Goal: Task Accomplishment & Management: Use online tool/utility

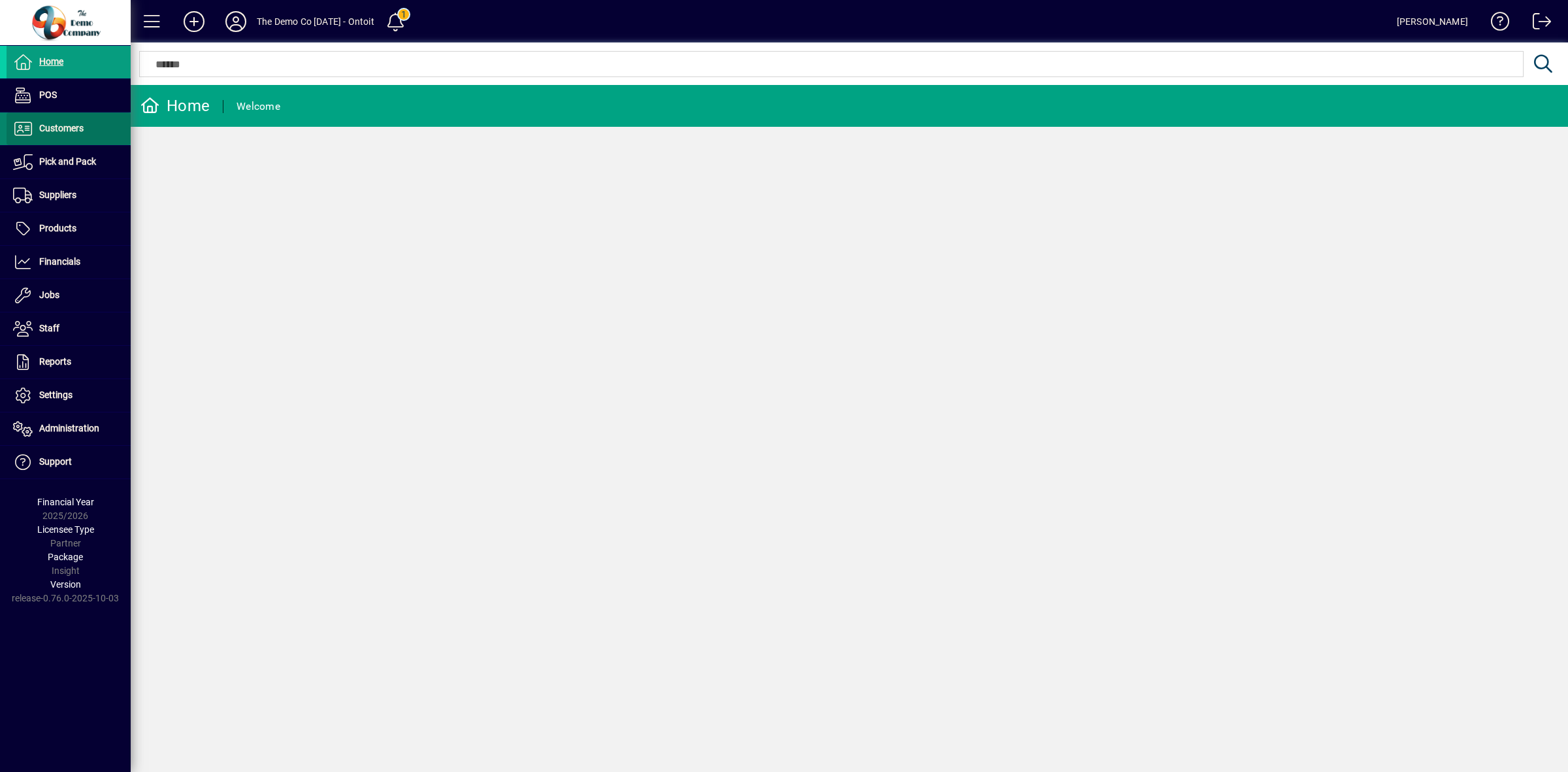
click at [60, 123] on span "Customers" at bounding box center [61, 128] width 44 height 11
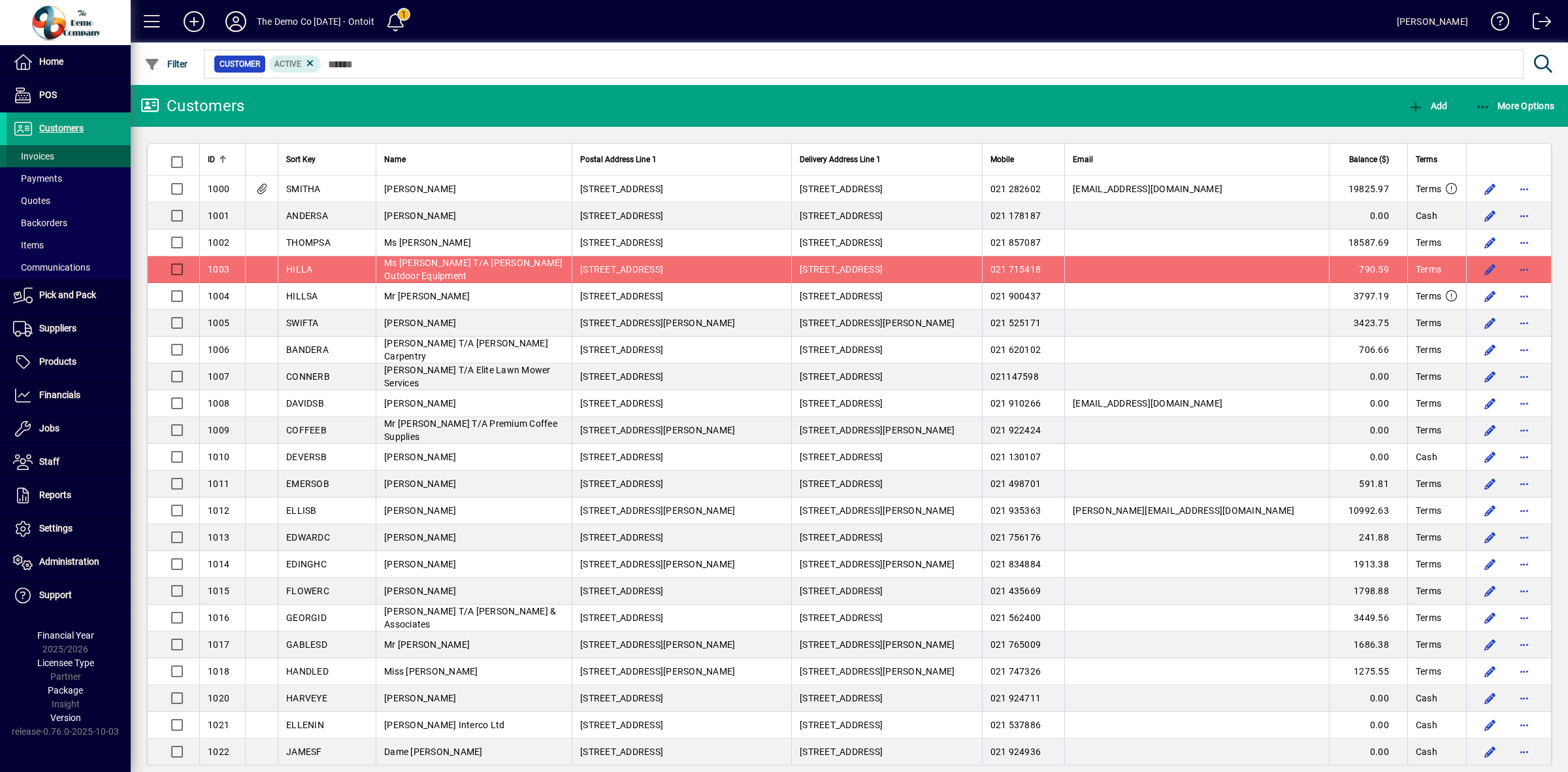
click at [41, 157] on span "Invoices" at bounding box center [33, 157] width 41 height 11
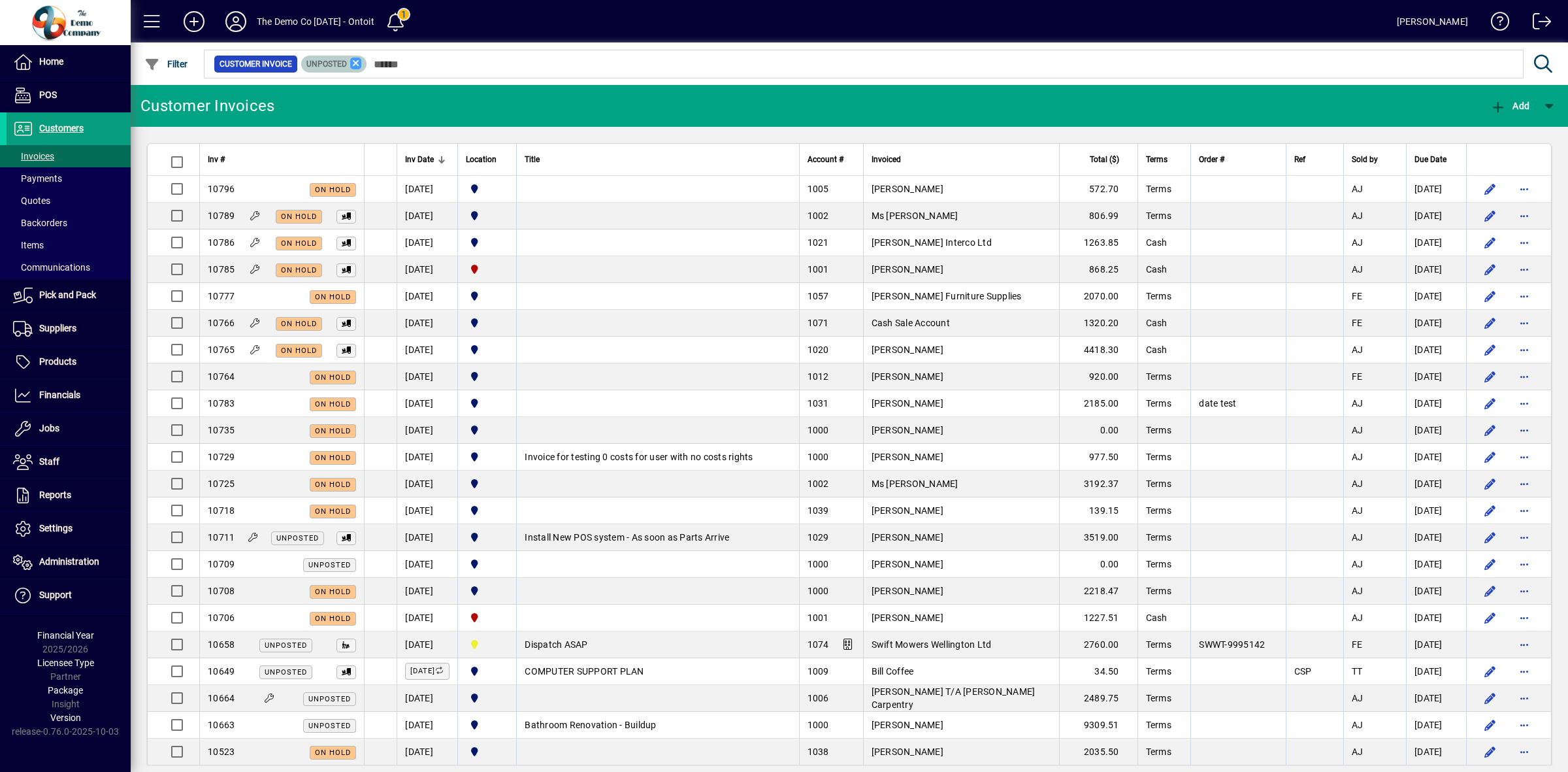
click at [353, 64] on icon at bounding box center [356, 64] width 12 height 12
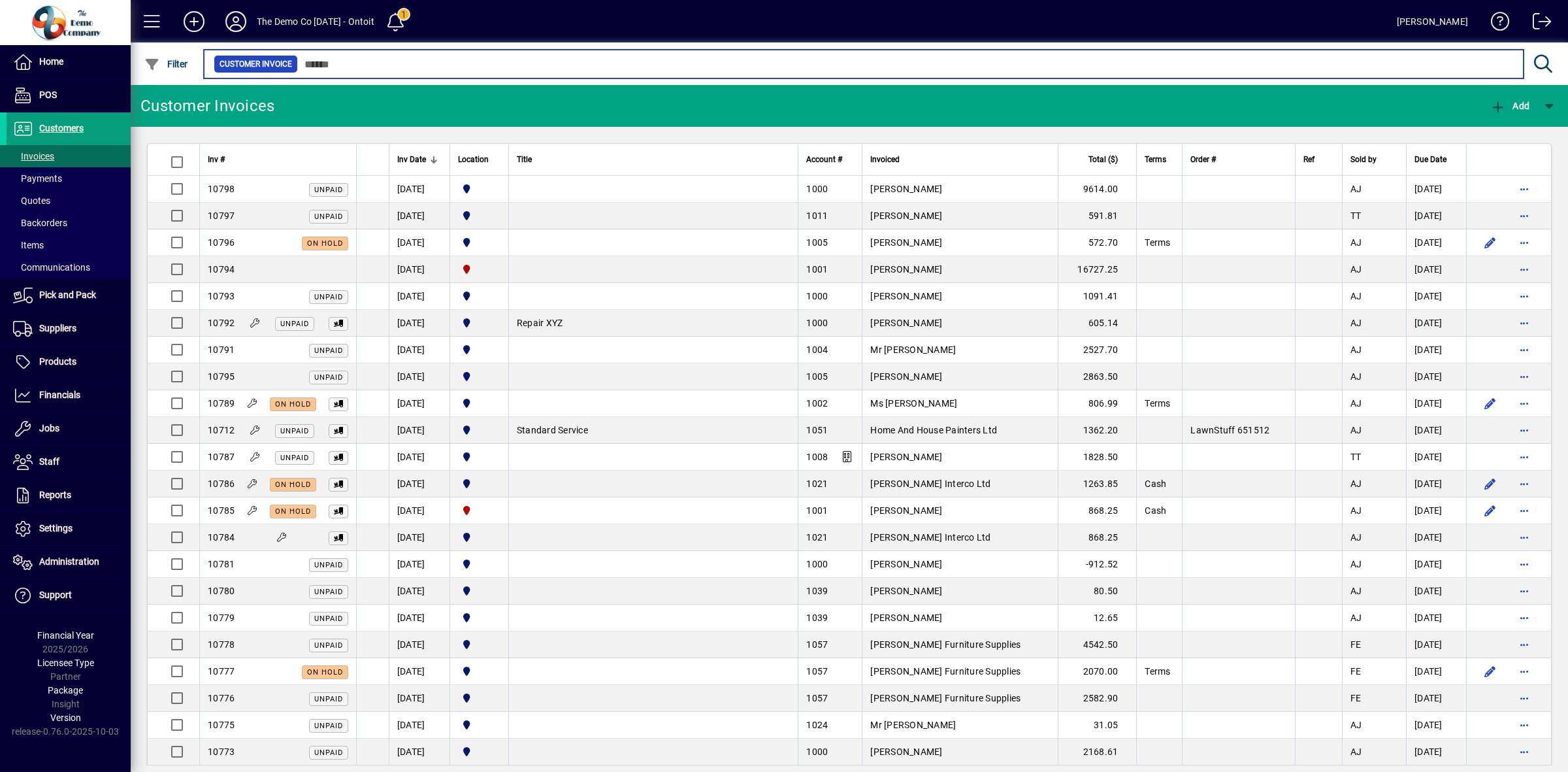
click at [353, 64] on input "text" at bounding box center [905, 64] width 1215 height 18
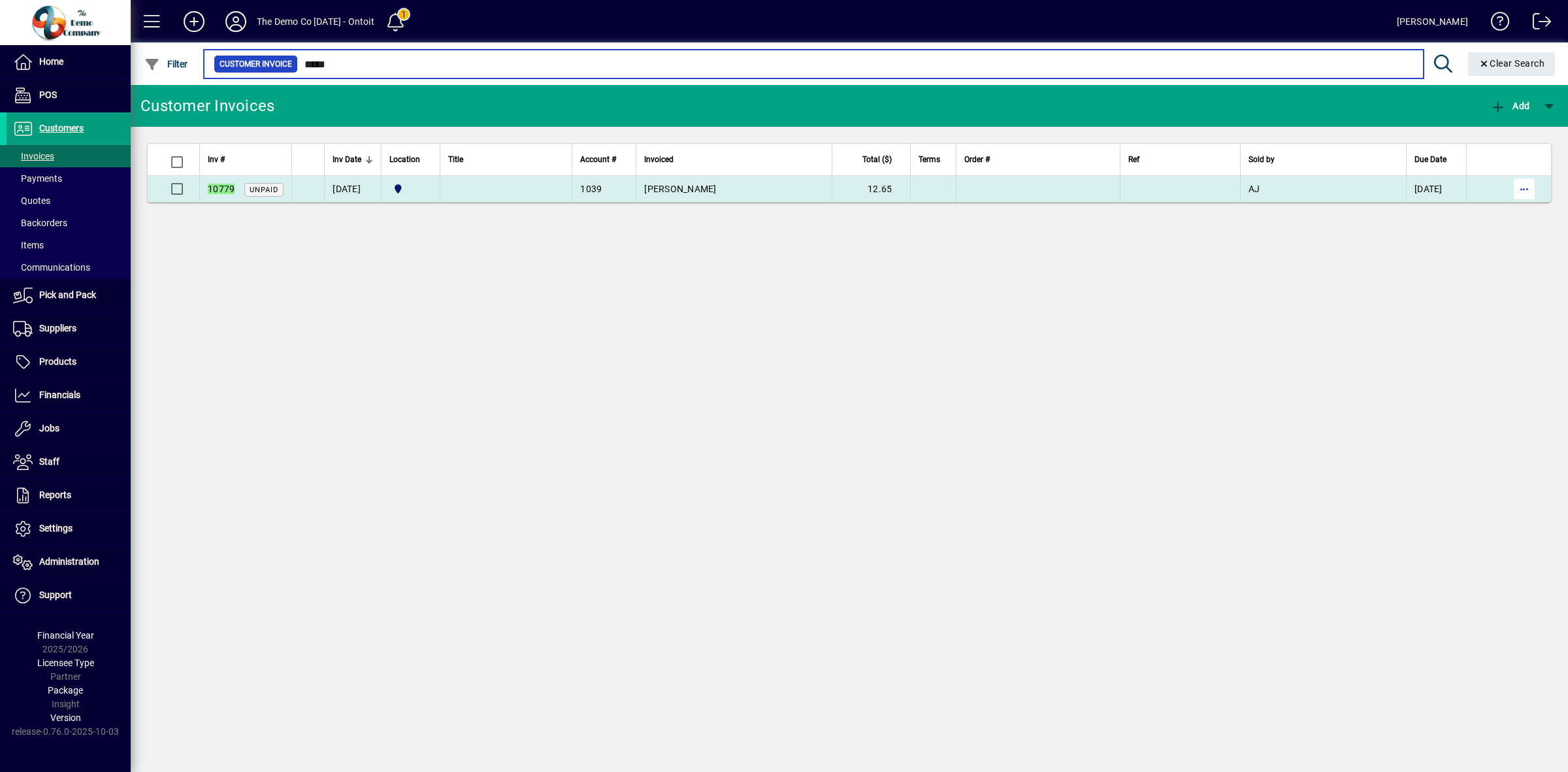
type input "*****"
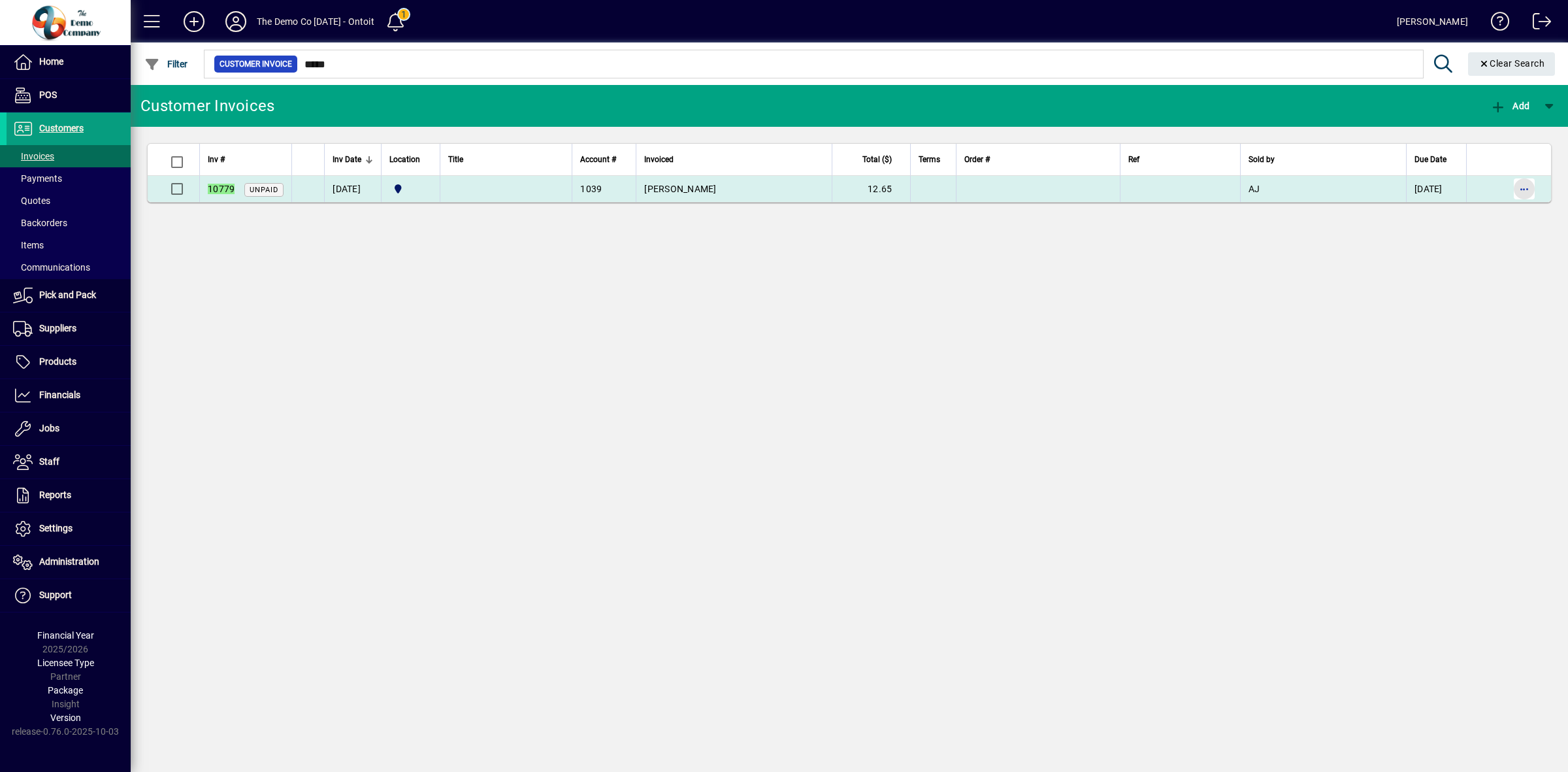
click at [1520, 185] on span "button" at bounding box center [1524, 189] width 32 height 32
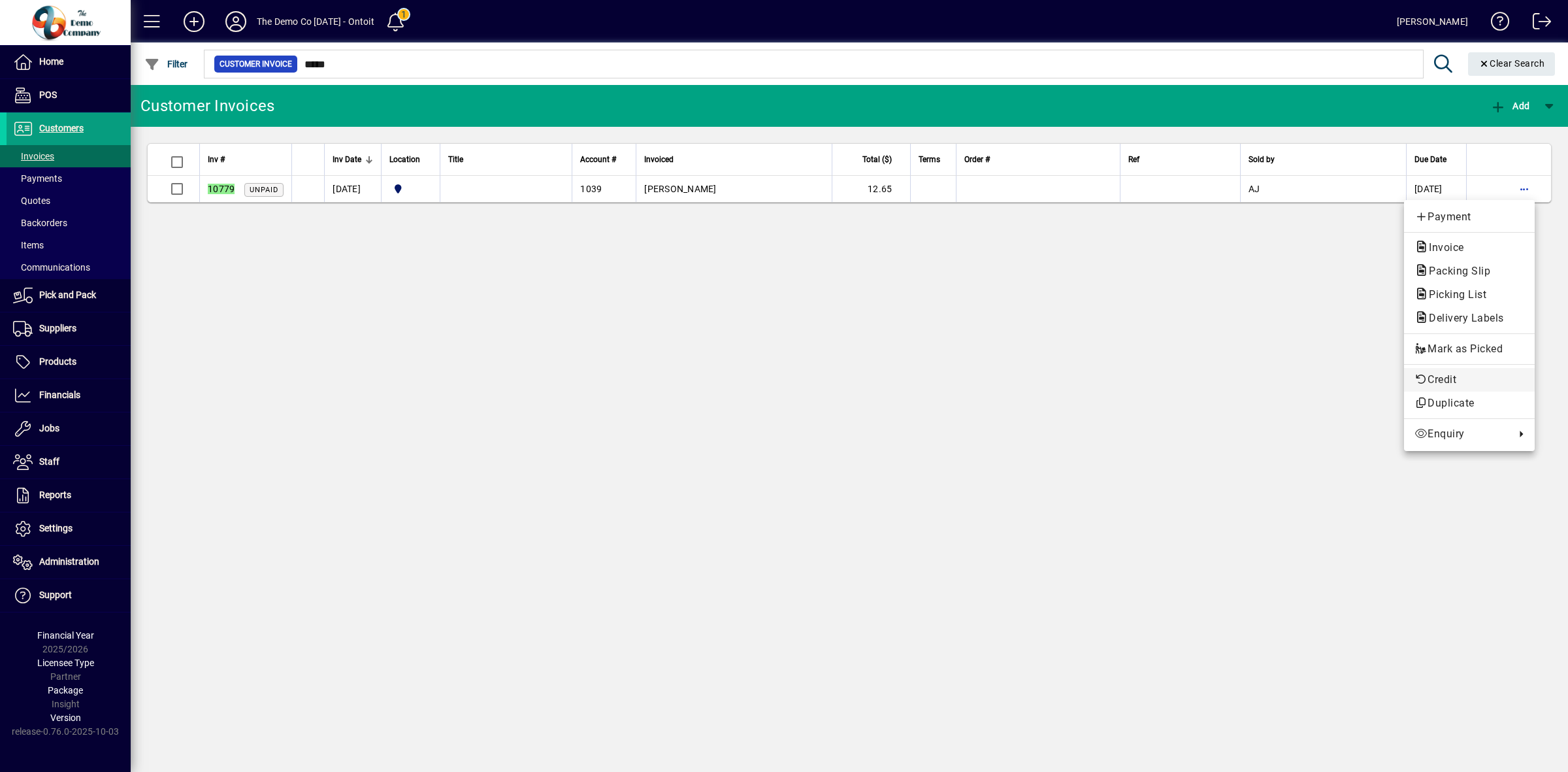
click at [1448, 377] on span "Credit" at bounding box center [1469, 379] width 109 height 15
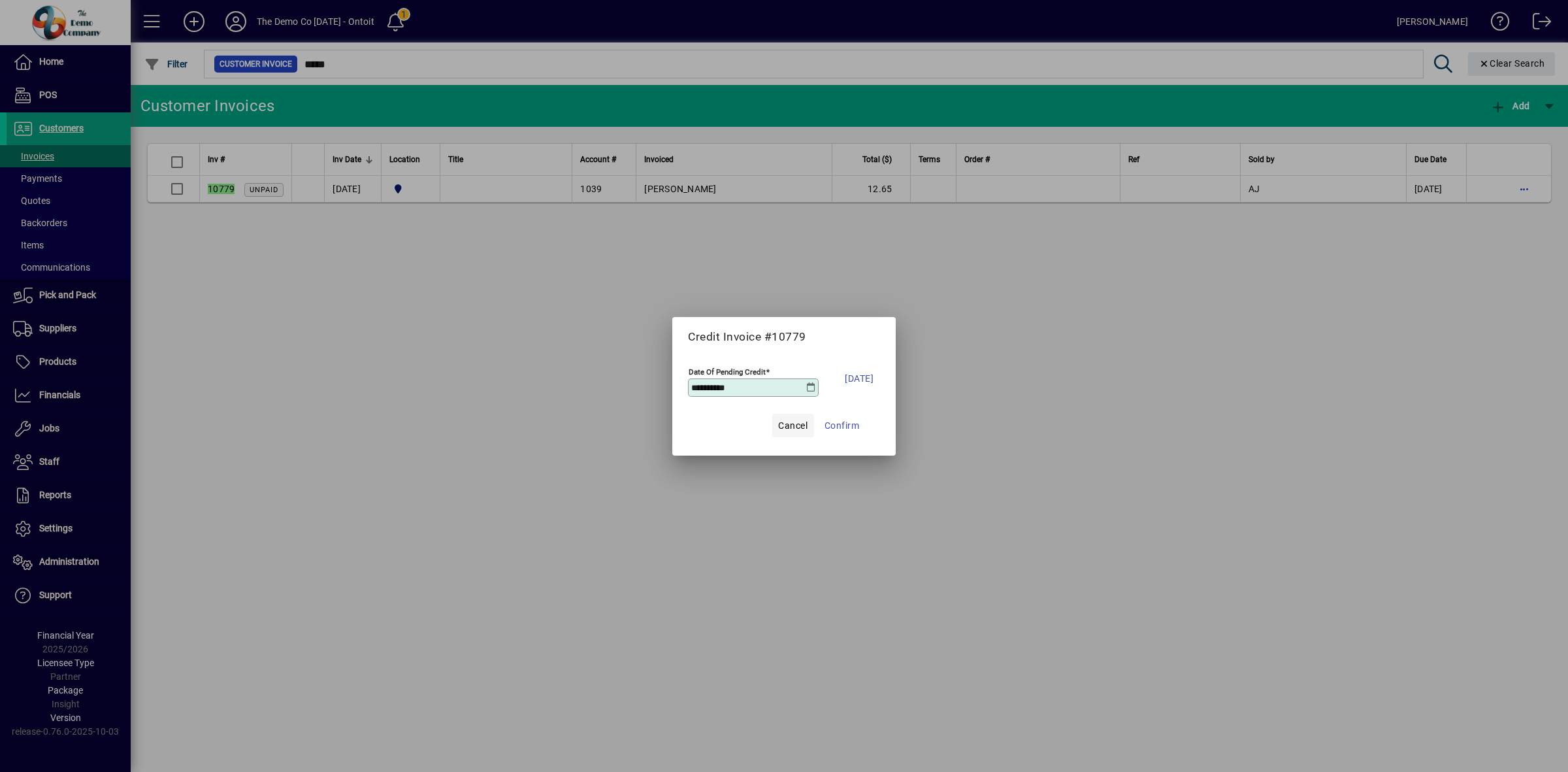
click at [792, 422] on span "Cancel" at bounding box center [793, 425] width 30 height 15
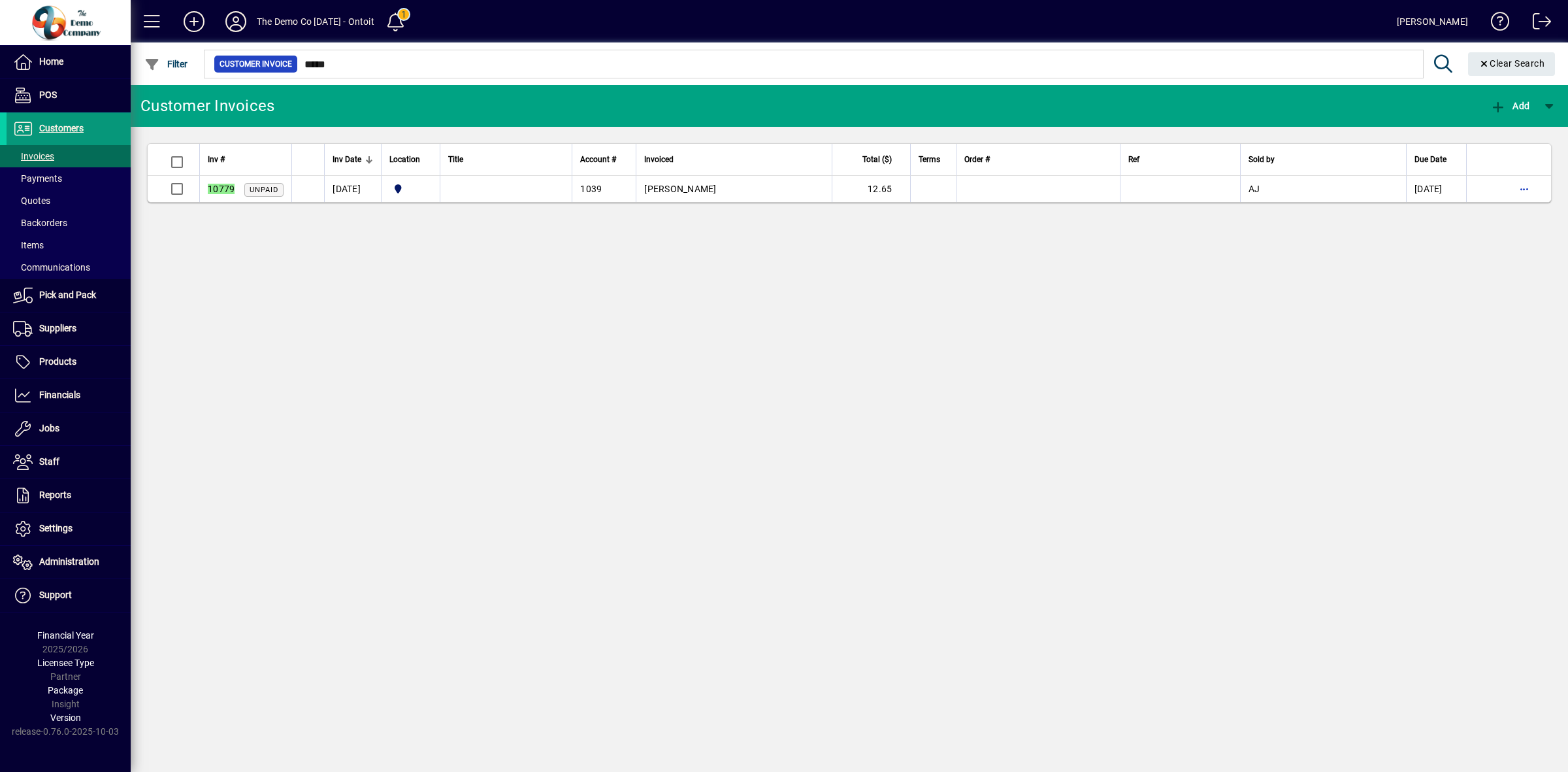
click at [39, 123] on span "Customers" at bounding box center [61, 128] width 44 height 11
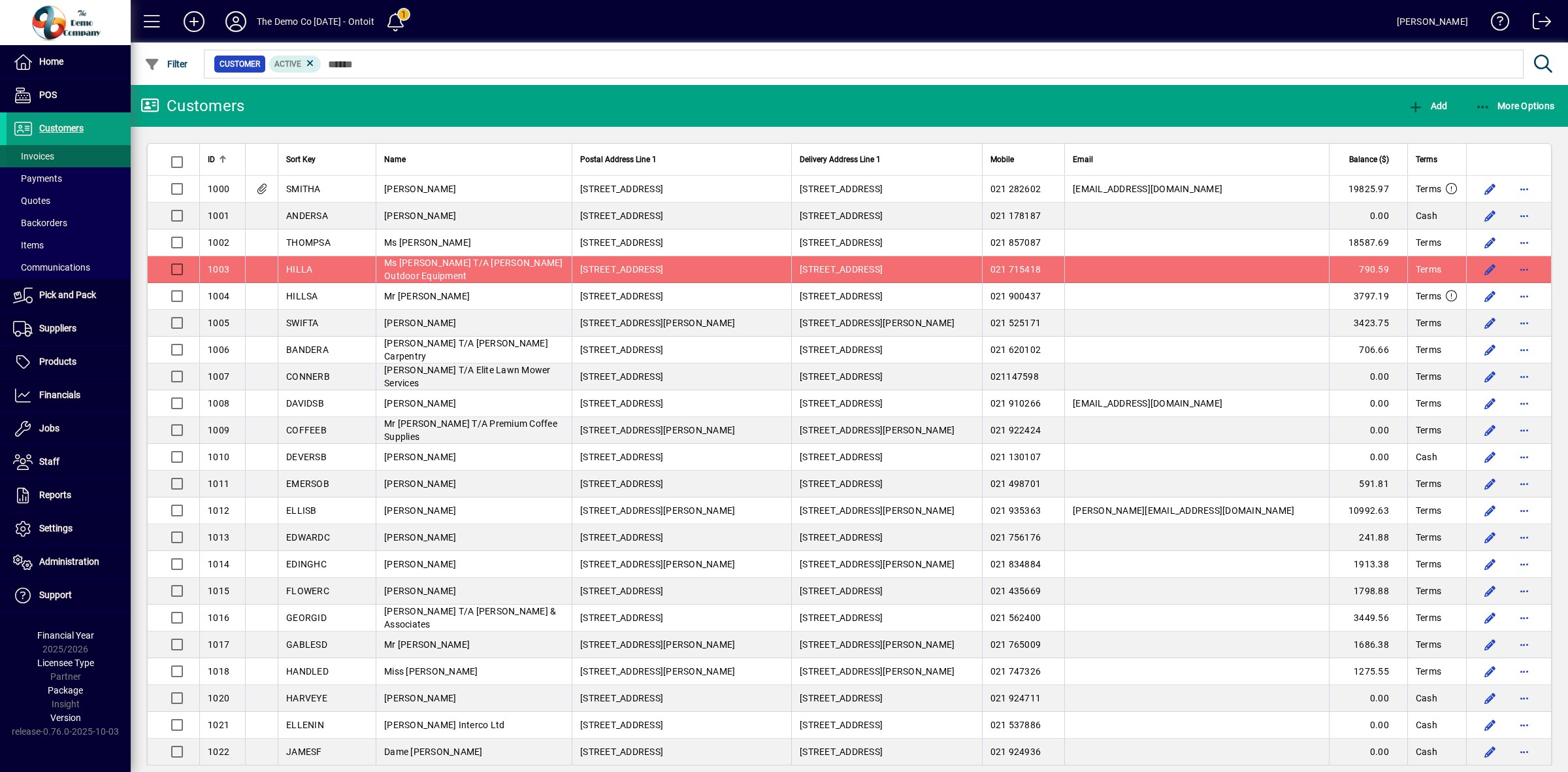
click at [39, 151] on span "Invoices" at bounding box center [33, 157] width 41 height 11
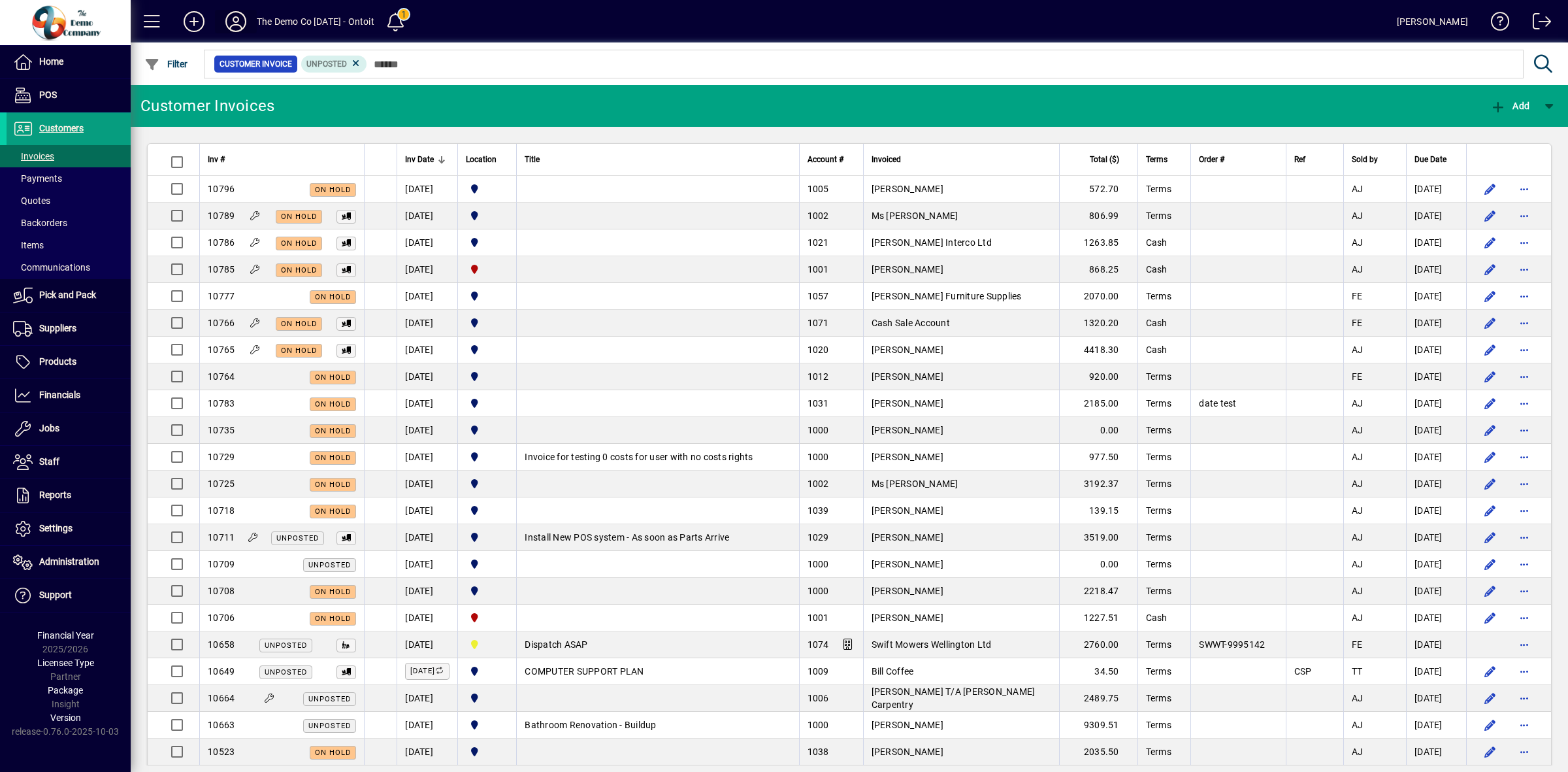
click at [230, 24] on icon at bounding box center [236, 22] width 26 height 21
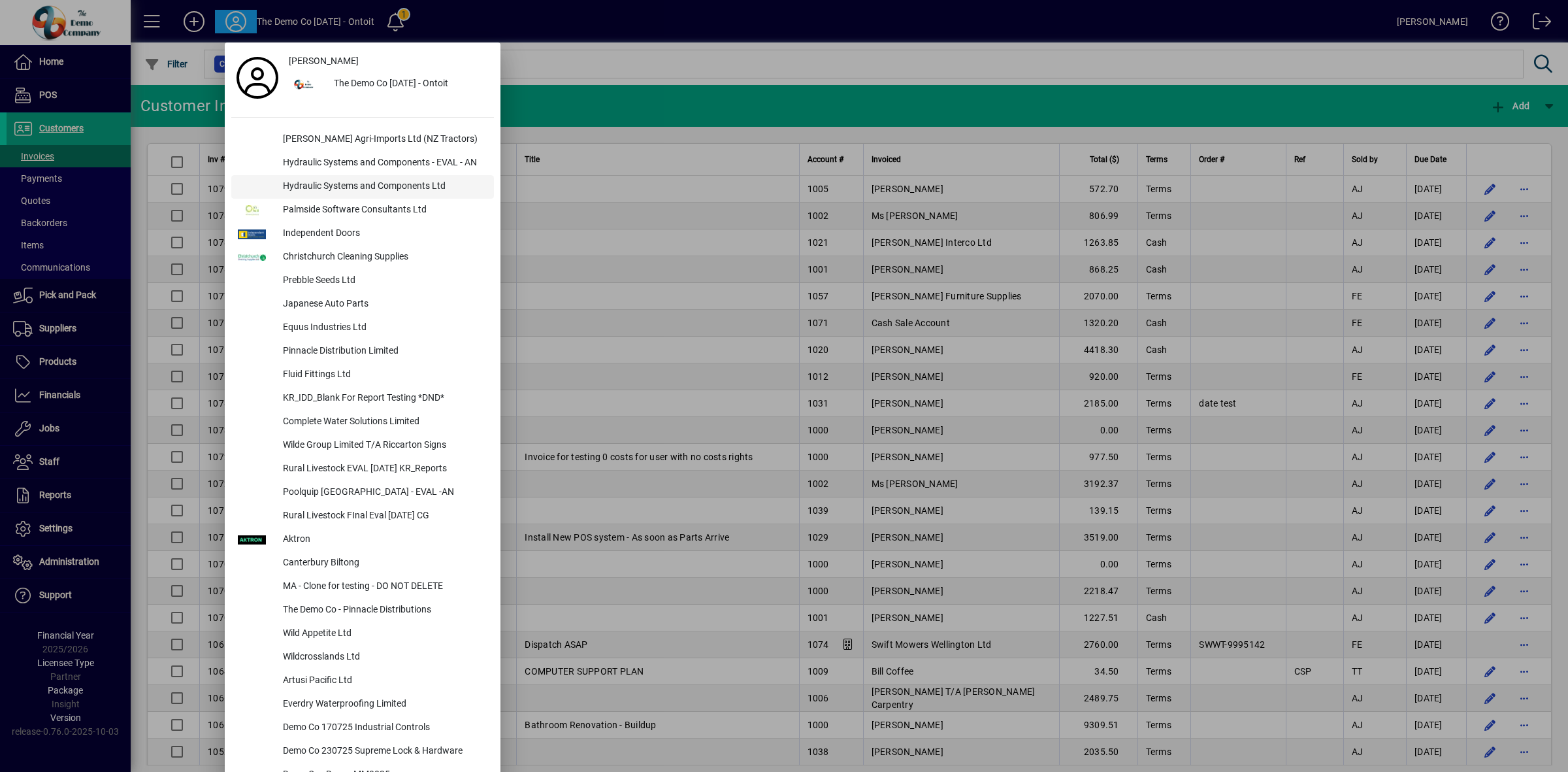
click at [338, 185] on div "Hydraulic Systems and Components Ltd" at bounding box center [383, 187] width 222 height 24
